Goal: Information Seeking & Learning: Stay updated

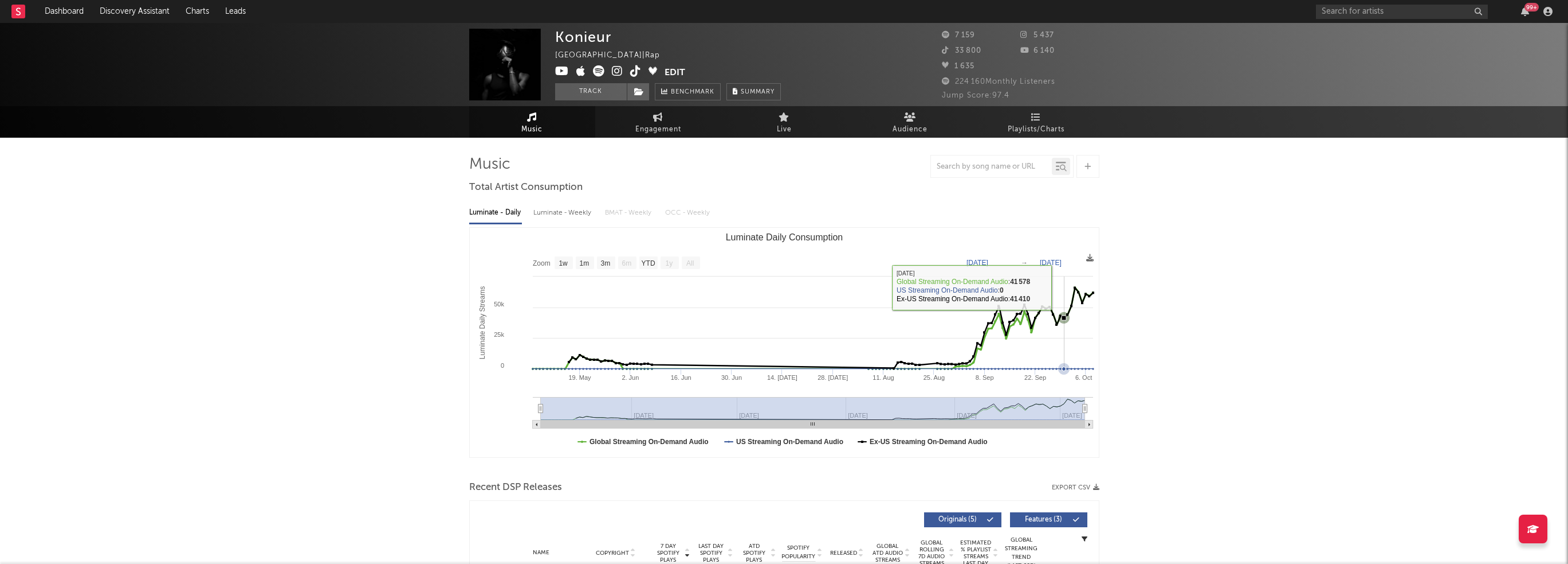
select select "1w"
click at [677, 96] on span "Benchmark" at bounding box center [693, 92] width 44 height 14
click at [1549, 10] on icon "button" at bounding box center [1548, 11] width 9 height 9
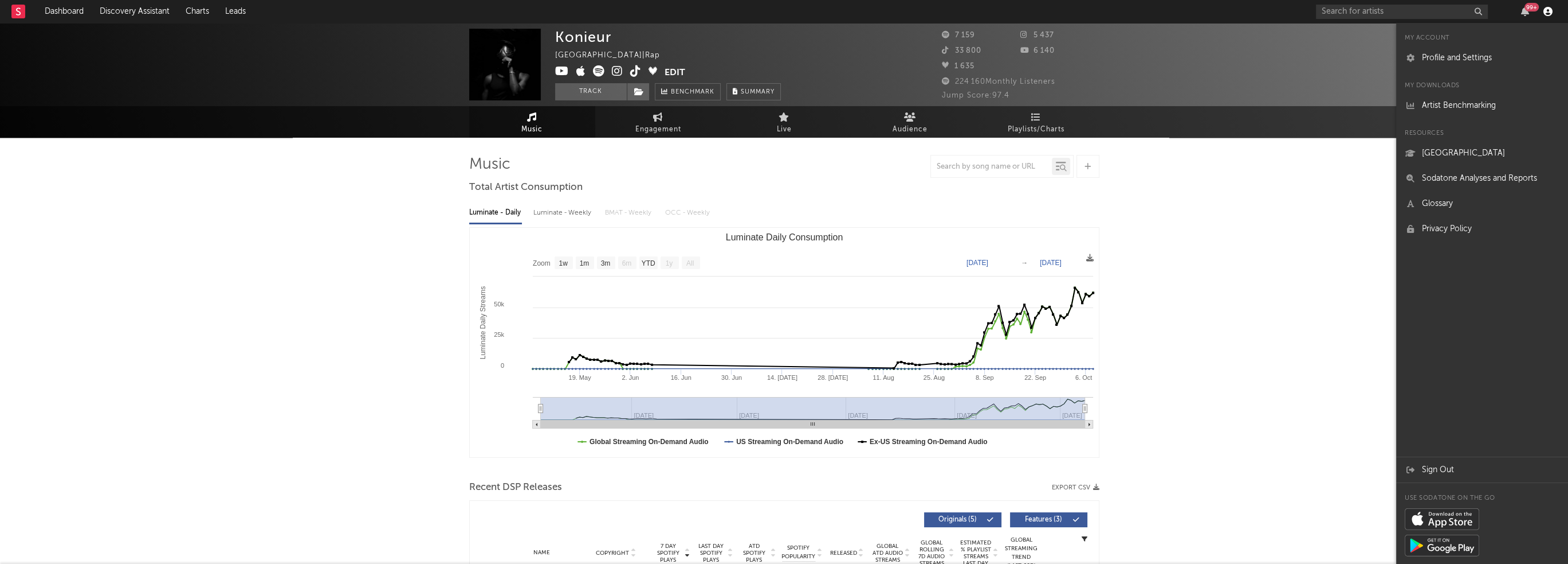
click at [1549, 10] on icon "button" at bounding box center [1548, 11] width 9 height 9
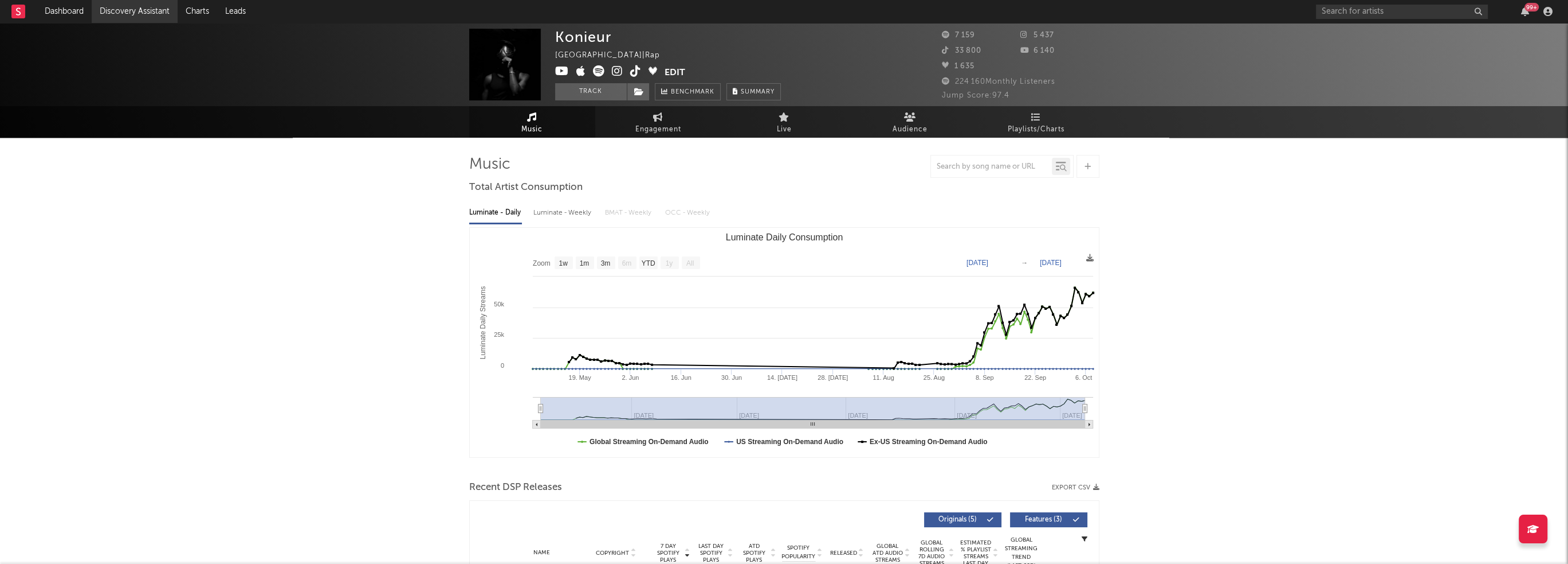
click at [123, 11] on link "Discovery Assistant" at bounding box center [134, 11] width 86 height 23
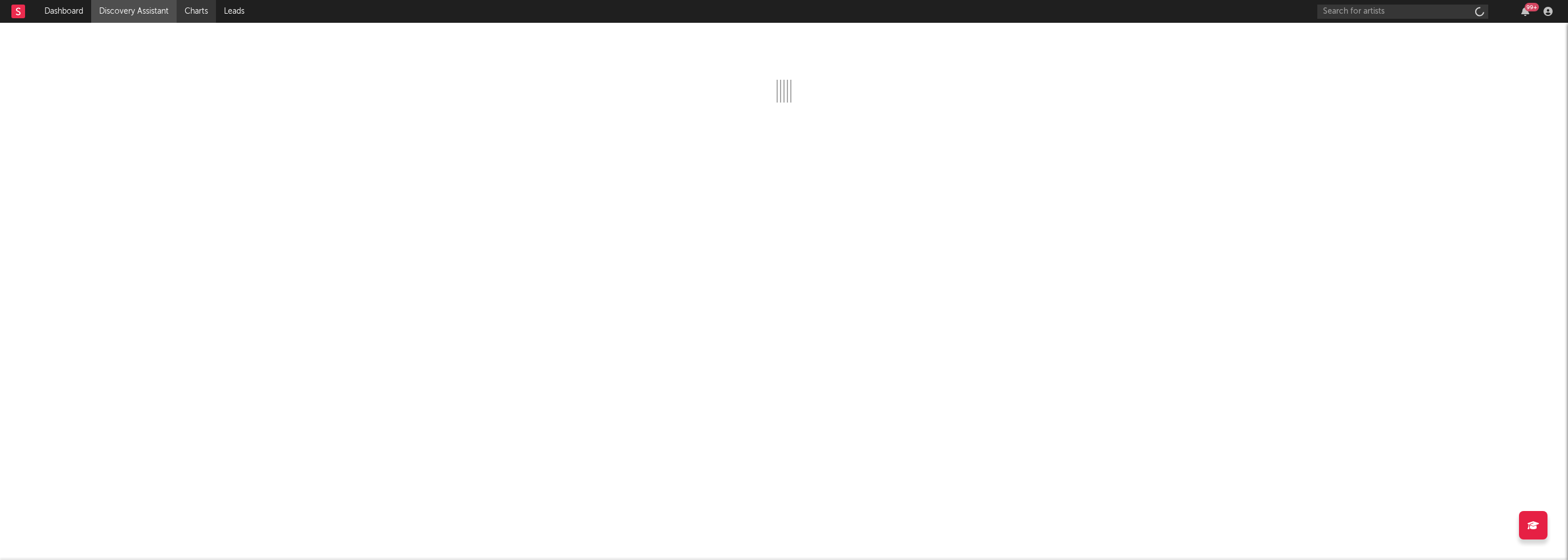
click at [196, 11] on link "Charts" at bounding box center [196, 11] width 39 height 23
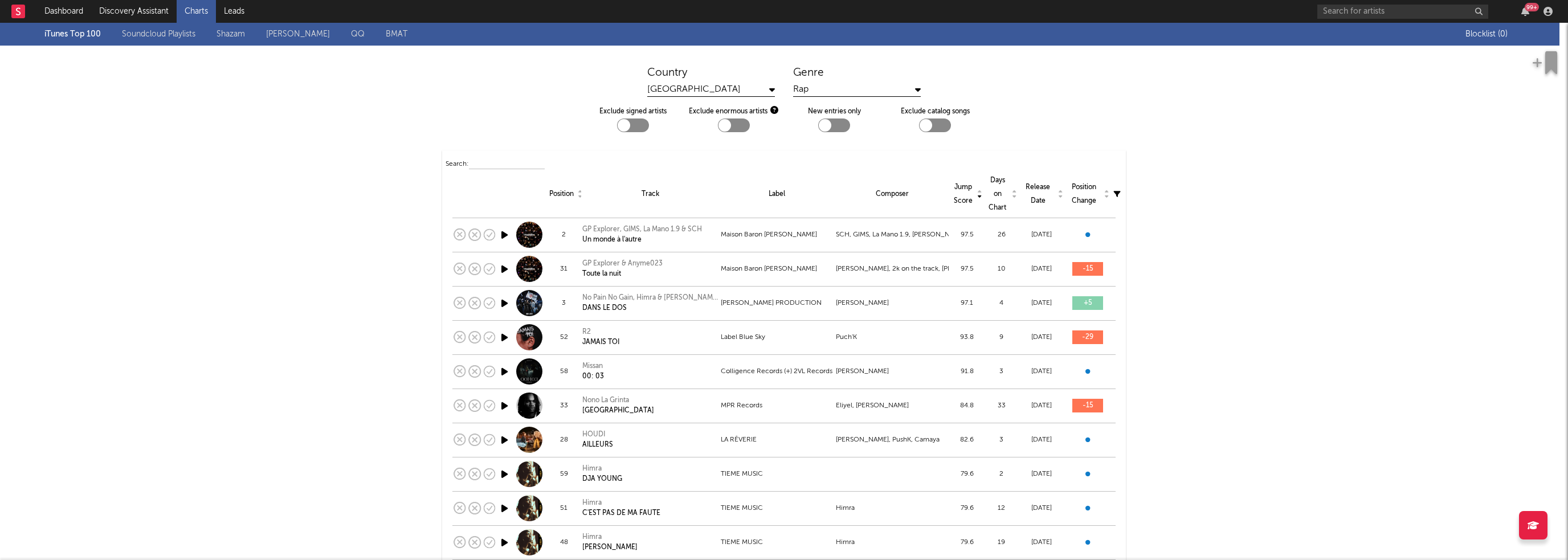
click at [978, 192] on icon at bounding box center [980, 192] width 4 height 4
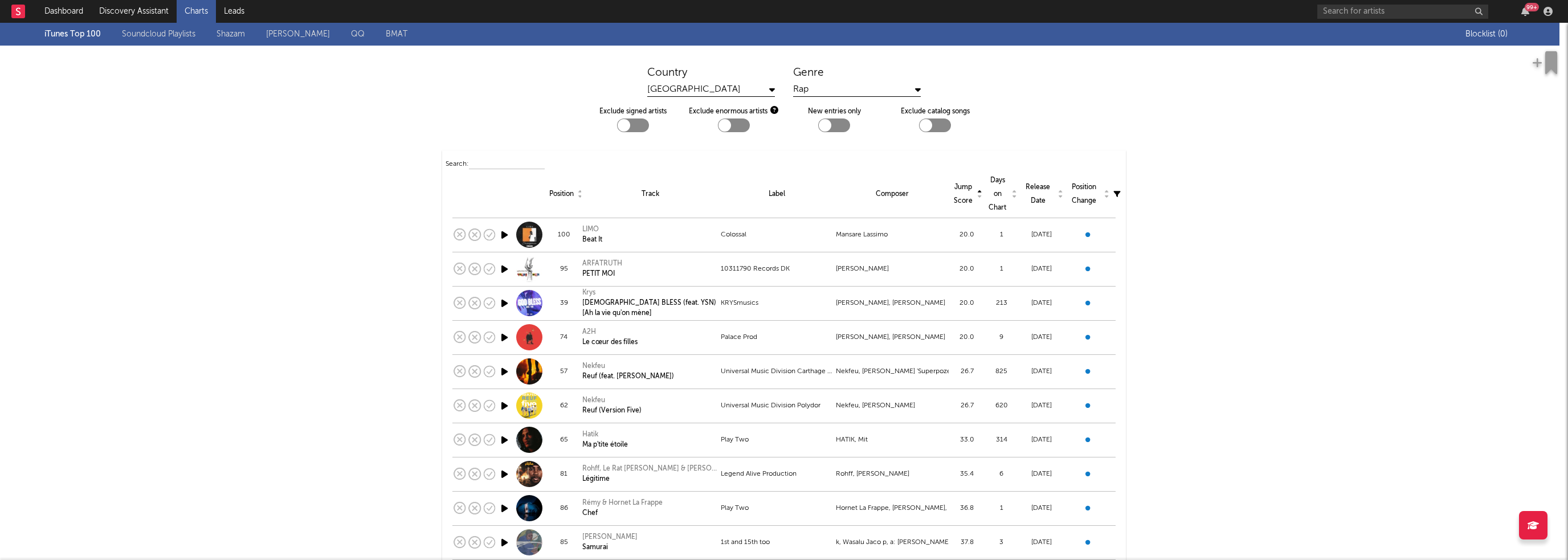
click at [971, 197] on div "Jump Score" at bounding box center [966, 194] width 29 height 27
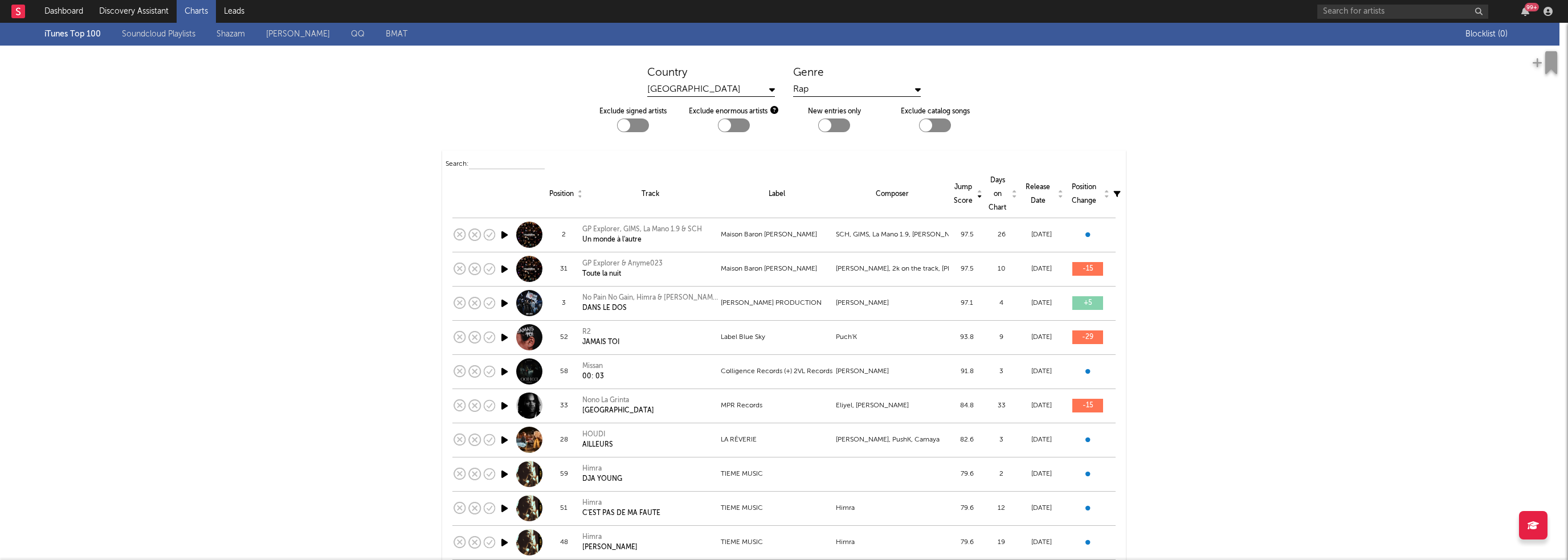
click at [1095, 199] on div "Position Change" at bounding box center [1088, 194] width 40 height 27
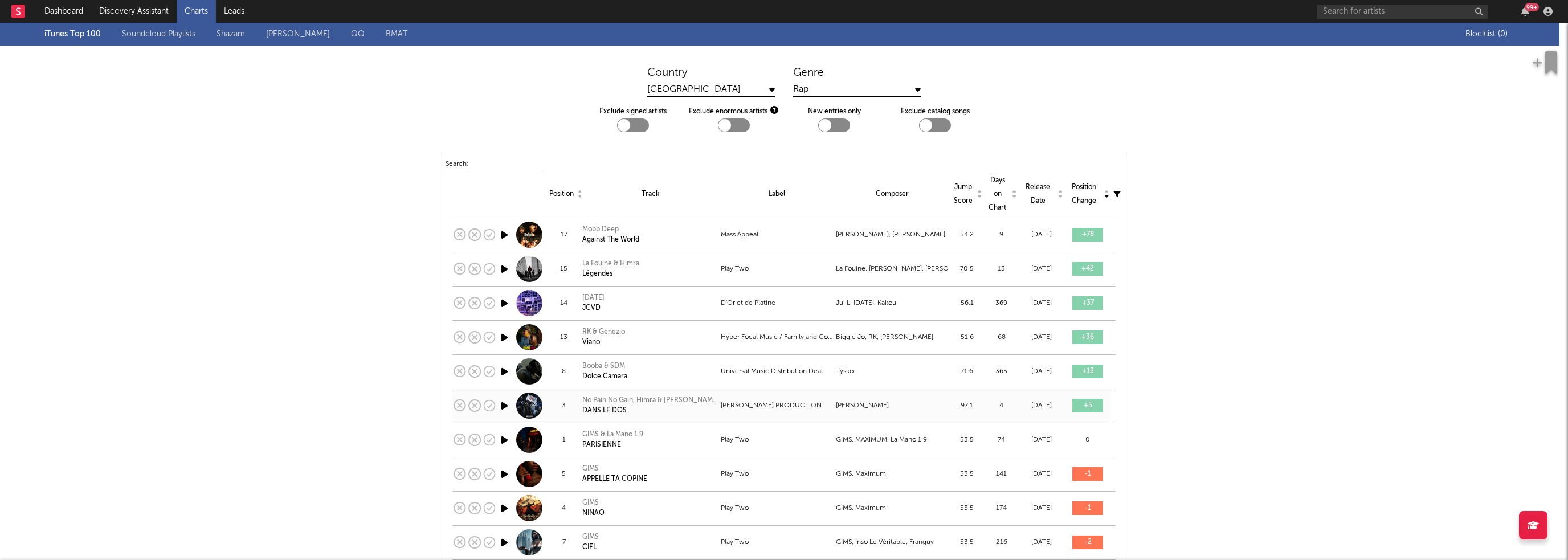
click at [604, 407] on div "DANS LE DOS" at bounding box center [650, 410] width 135 height 10
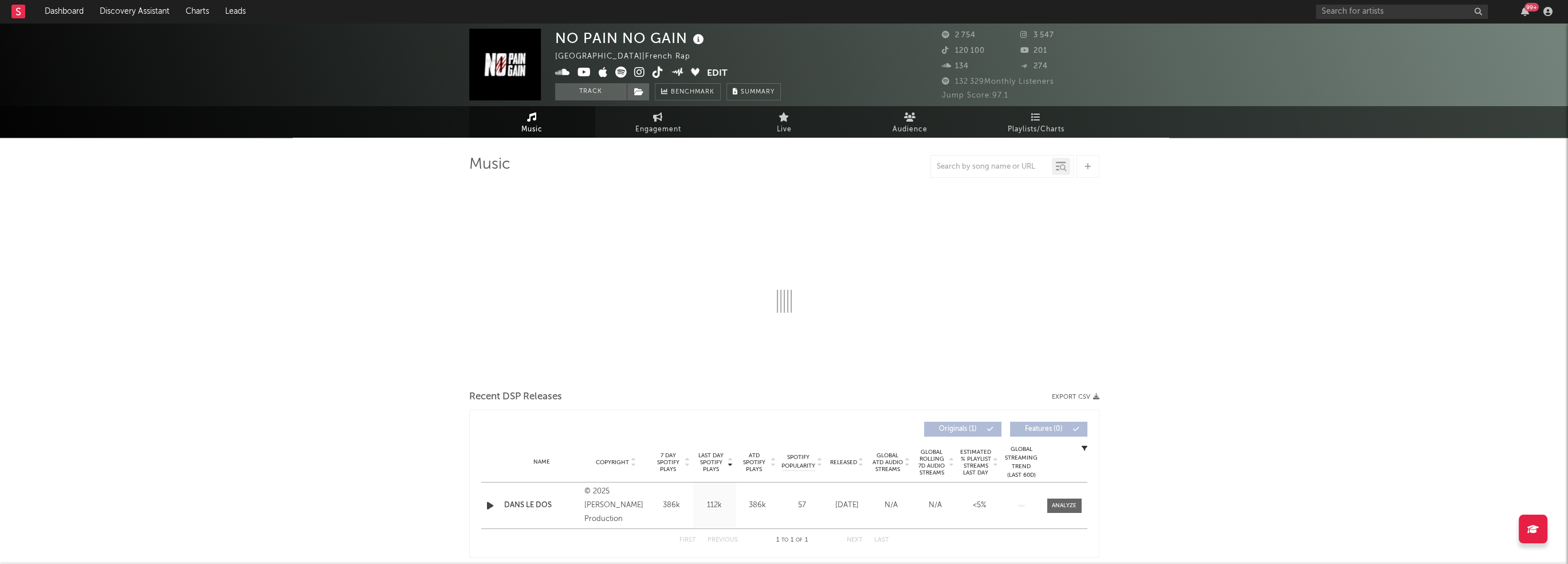
select select "1w"
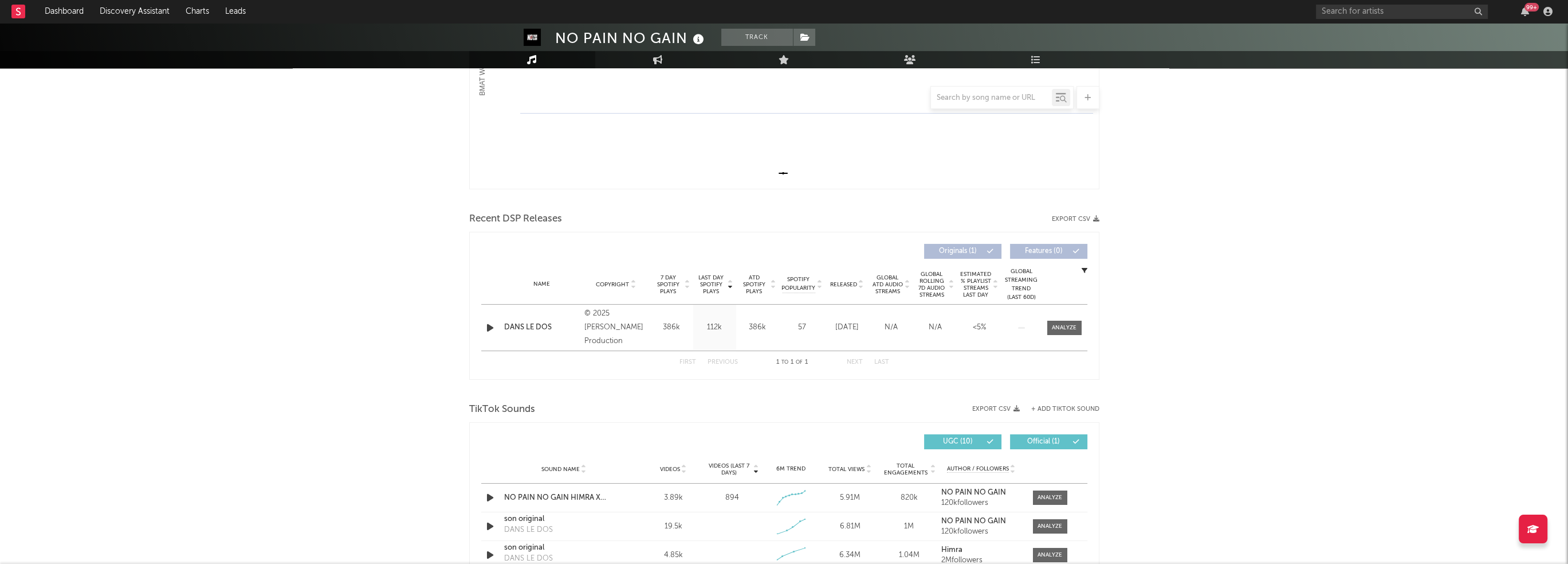
scroll to position [287, 0]
